Goal: Task Accomplishment & Management: Complete application form

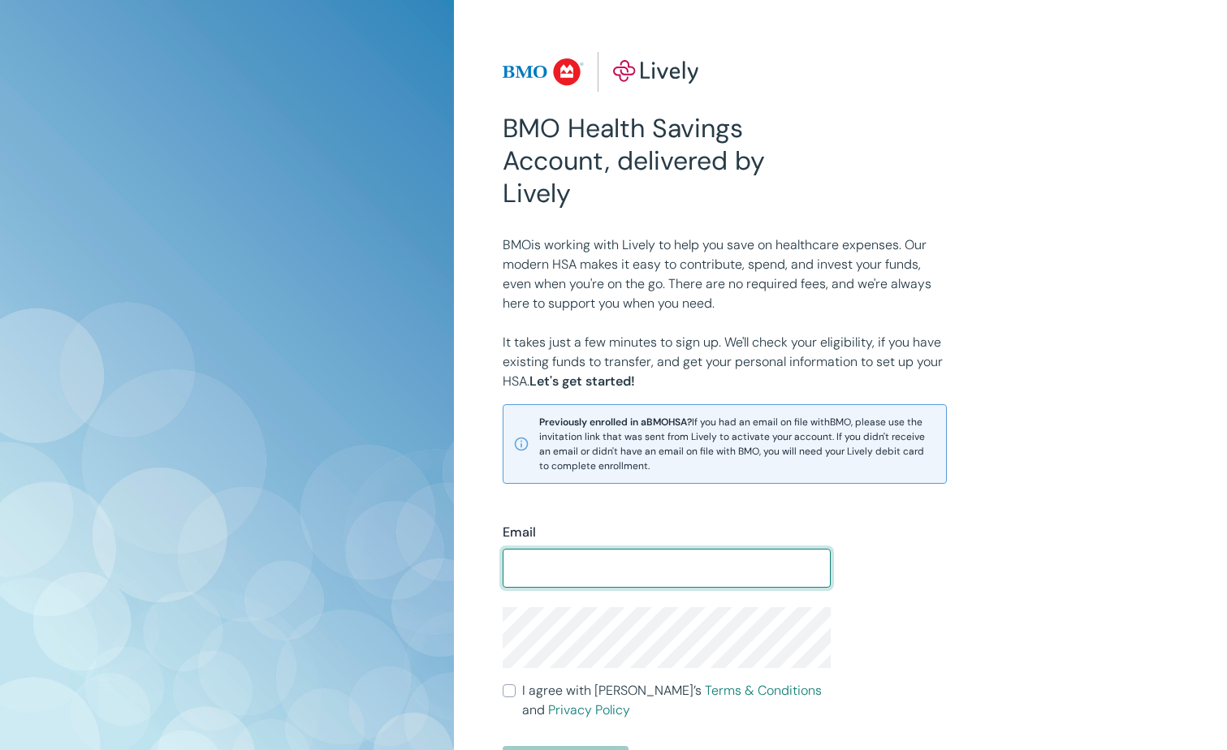
click at [577, 568] on input "Email" at bounding box center [667, 568] width 328 height 32
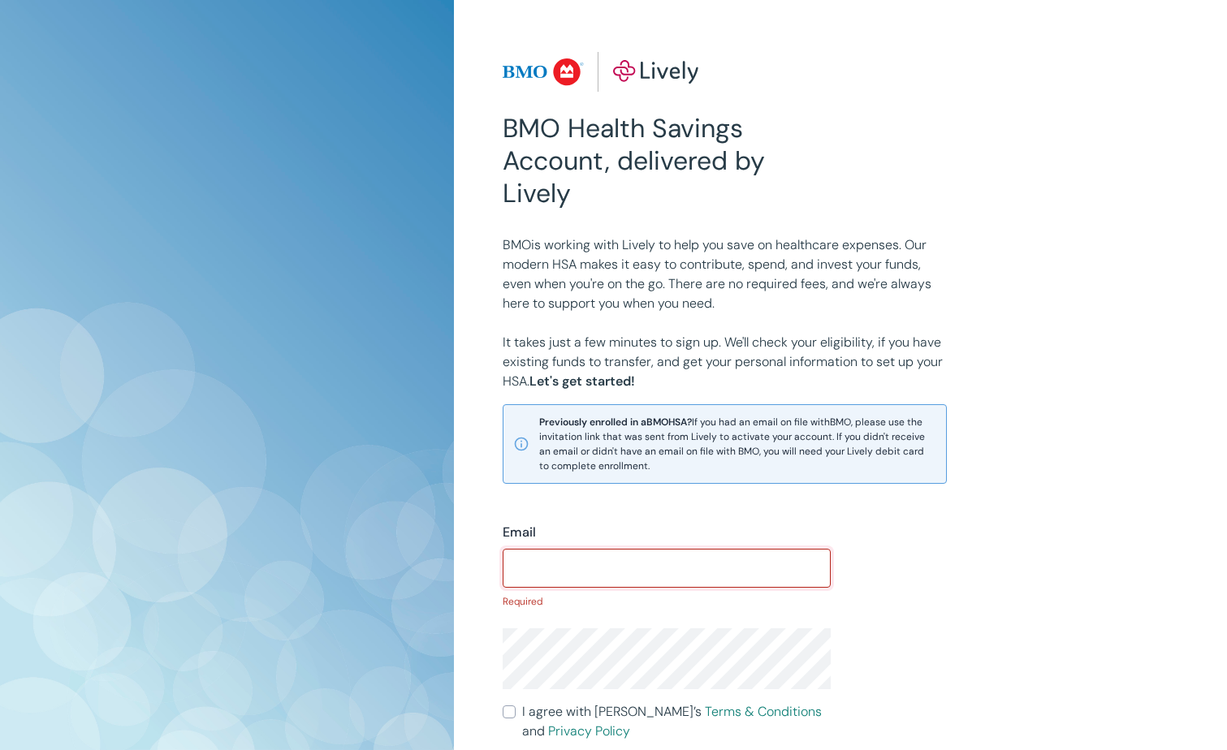
click at [602, 565] on input "Email" at bounding box center [667, 568] width 328 height 32
paste input "[EMAIL_ADDRESS][DOMAIN_NAME]"
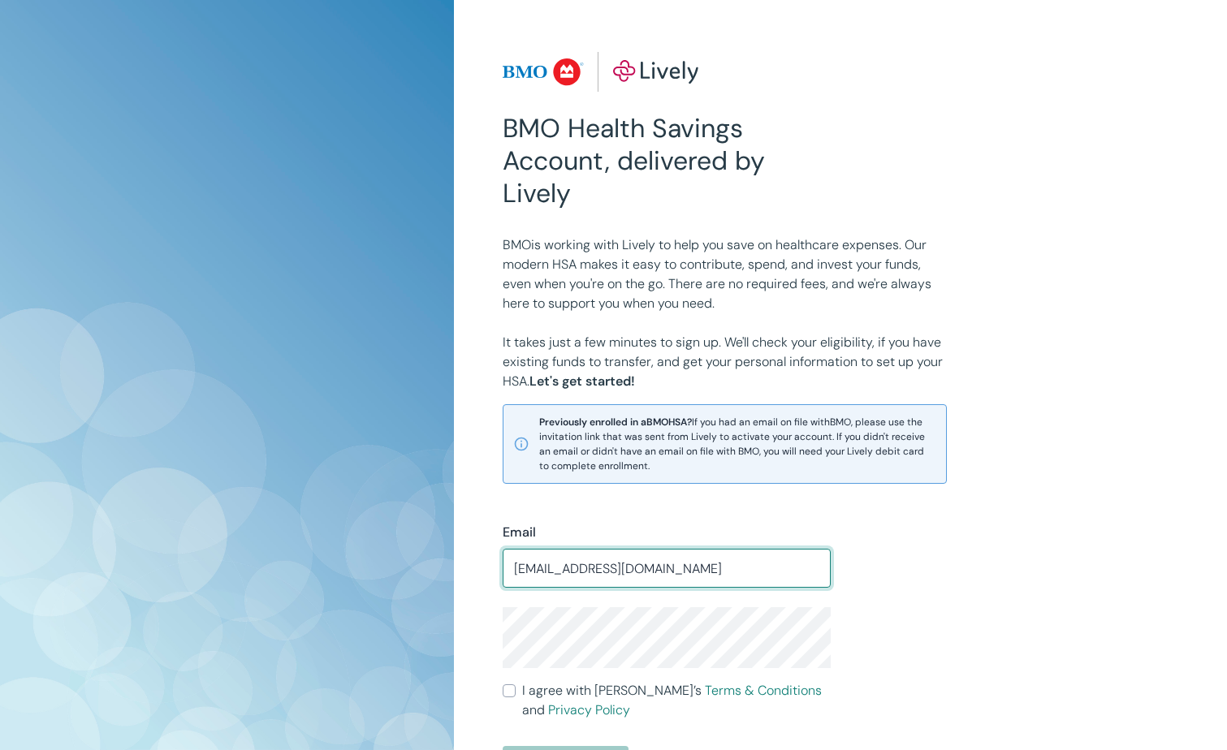
scroll to position [81, 0]
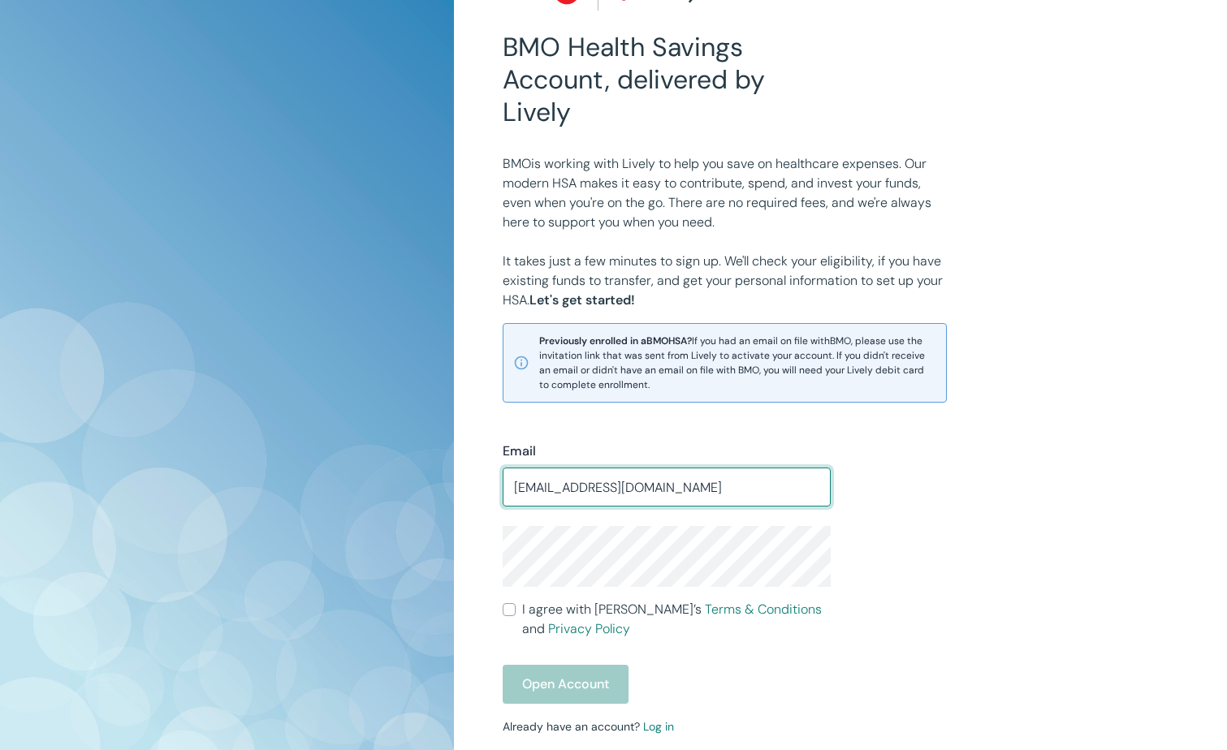
type input "[EMAIL_ADDRESS][DOMAIN_NAME]"
click at [504, 616] on input "I agree with Lively’s Terms & Conditions and Privacy Policy" at bounding box center [509, 609] width 13 height 13
checkbox input "true"
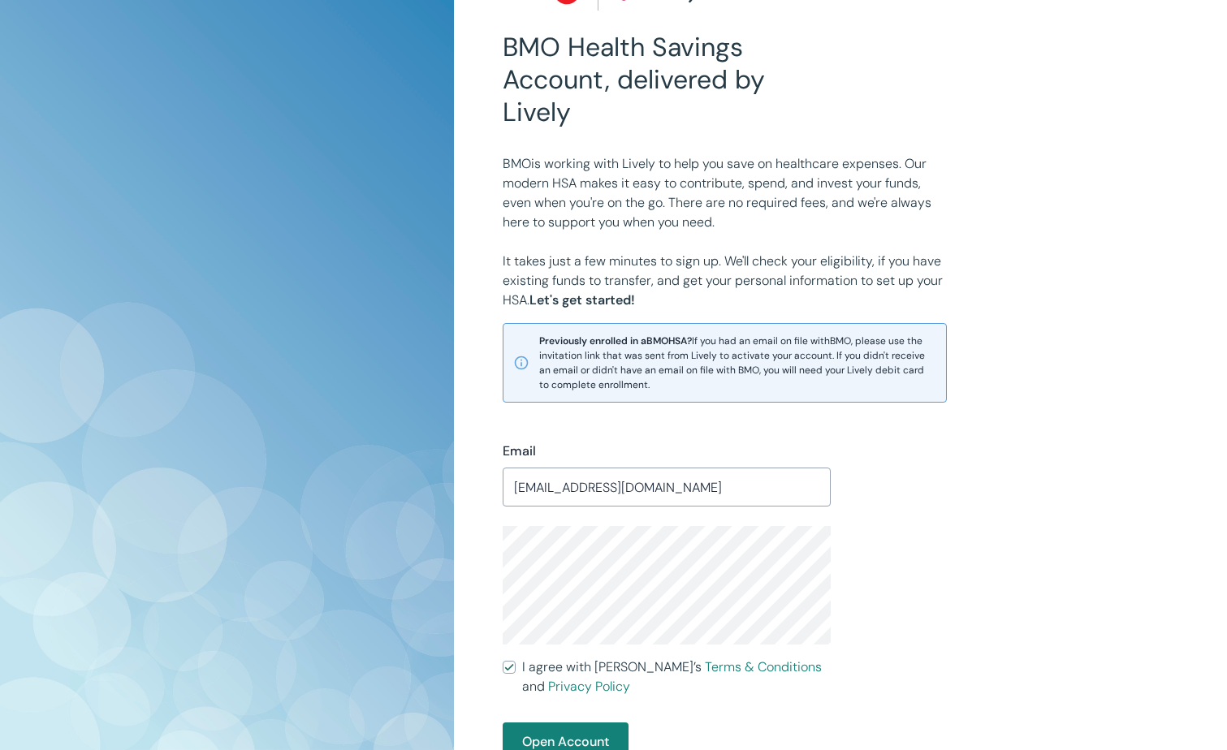
click at [374, 575] on div "BMO Health Savings Account, delivered by Lively BMO is working with Lively to h…" at bounding box center [613, 457] width 1227 height 1077
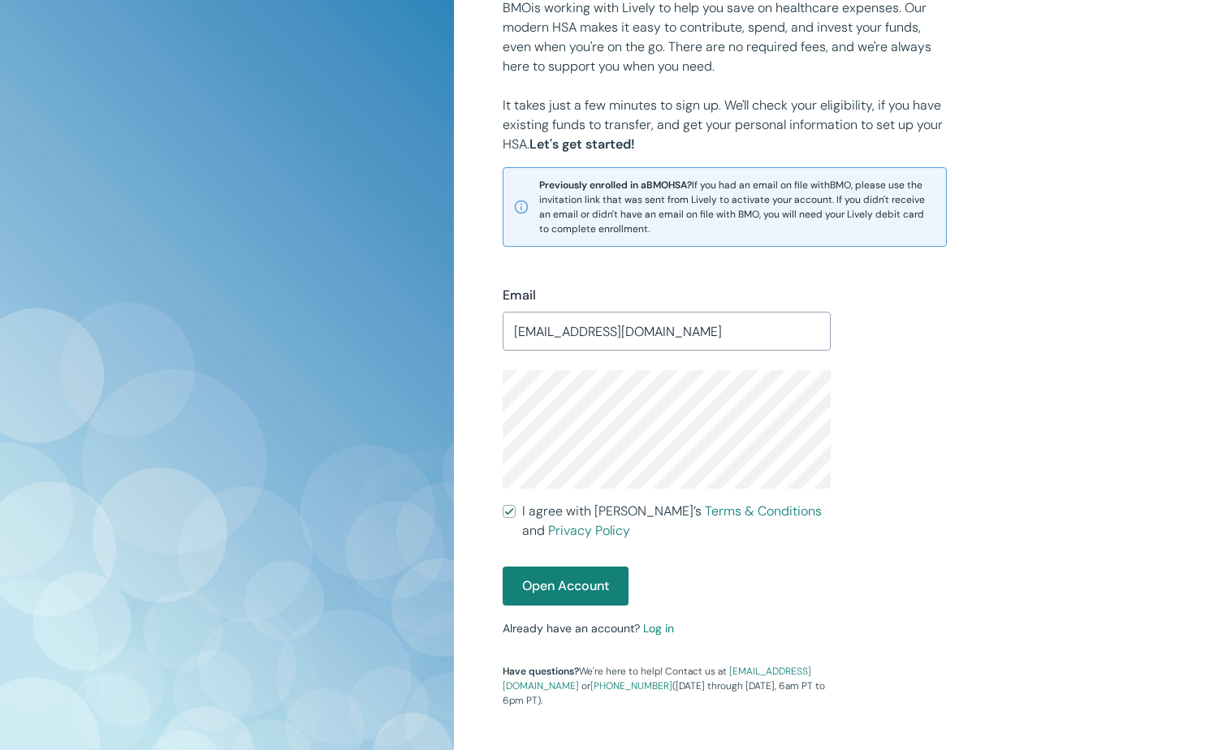
scroll to position [244, 0]
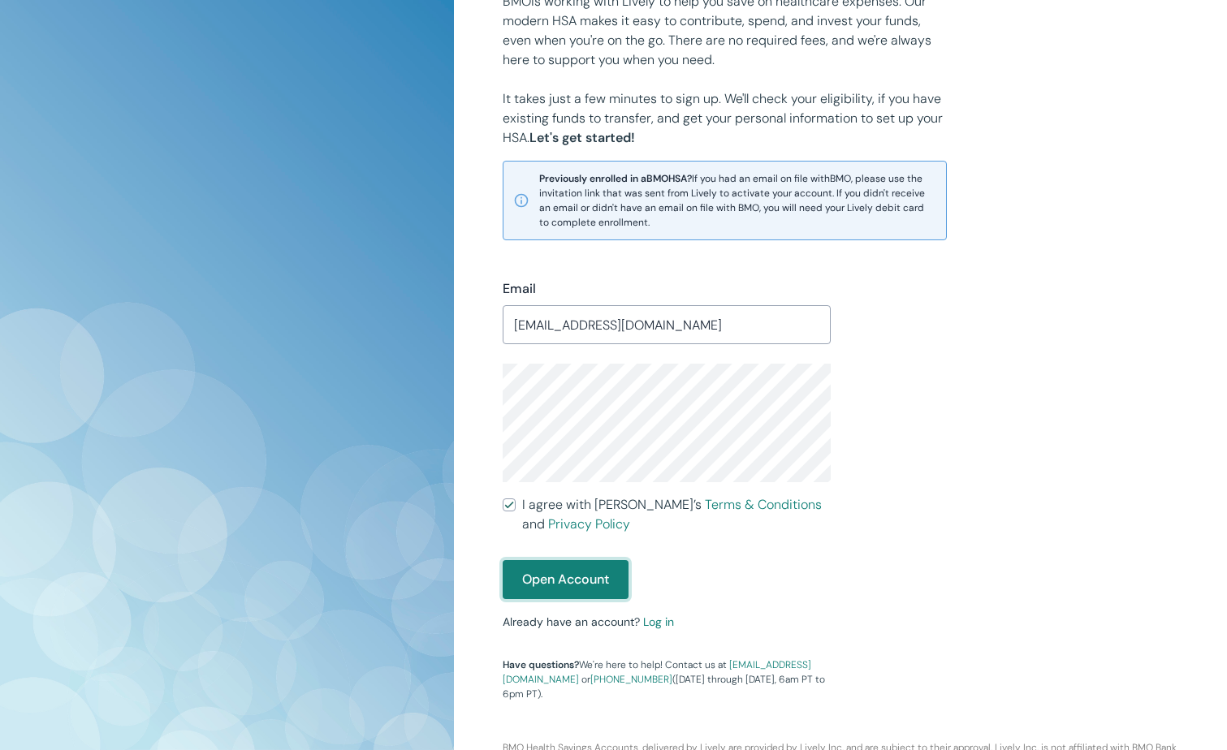
click at [574, 579] on button "Open Account" at bounding box center [566, 579] width 126 height 39
